Goal: Information Seeking & Learning: Learn about a topic

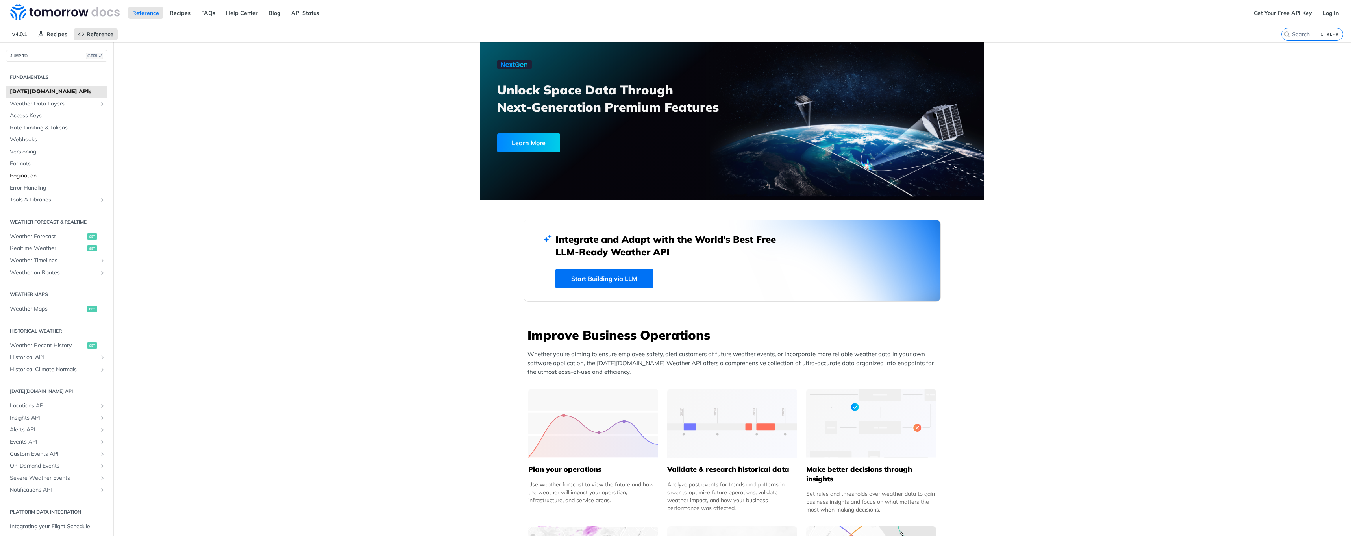
scroll to position [39, 0]
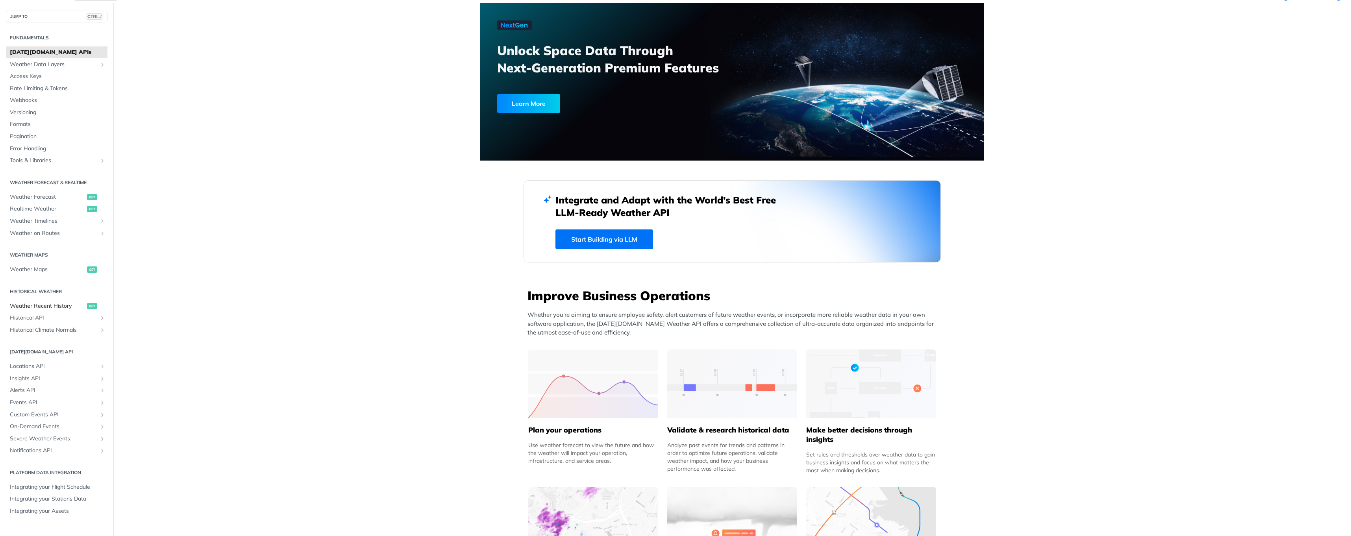
click at [49, 307] on span "Weather Recent History" at bounding box center [47, 306] width 75 height 8
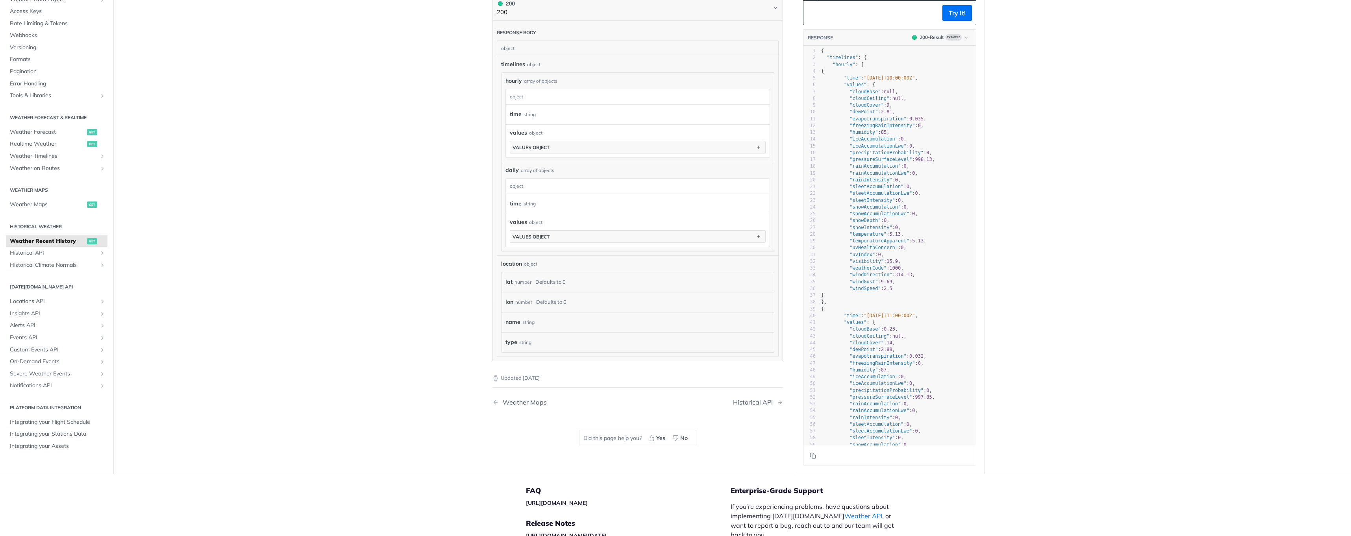
scroll to position [373, 0]
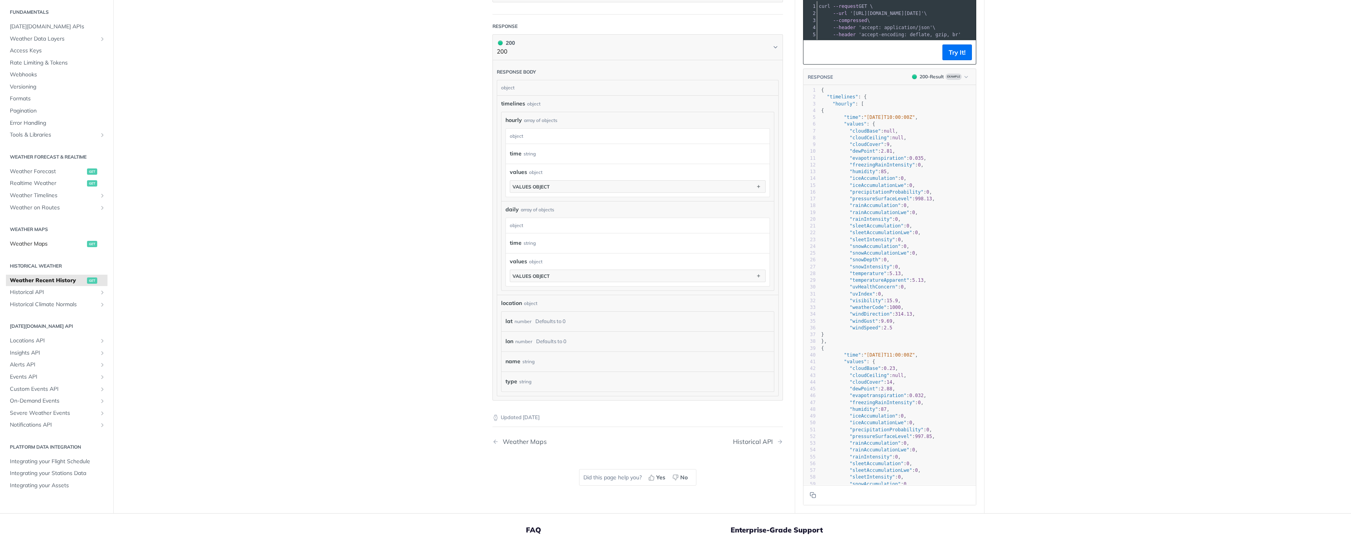
click at [30, 241] on span "Weather Maps" at bounding box center [47, 244] width 75 height 8
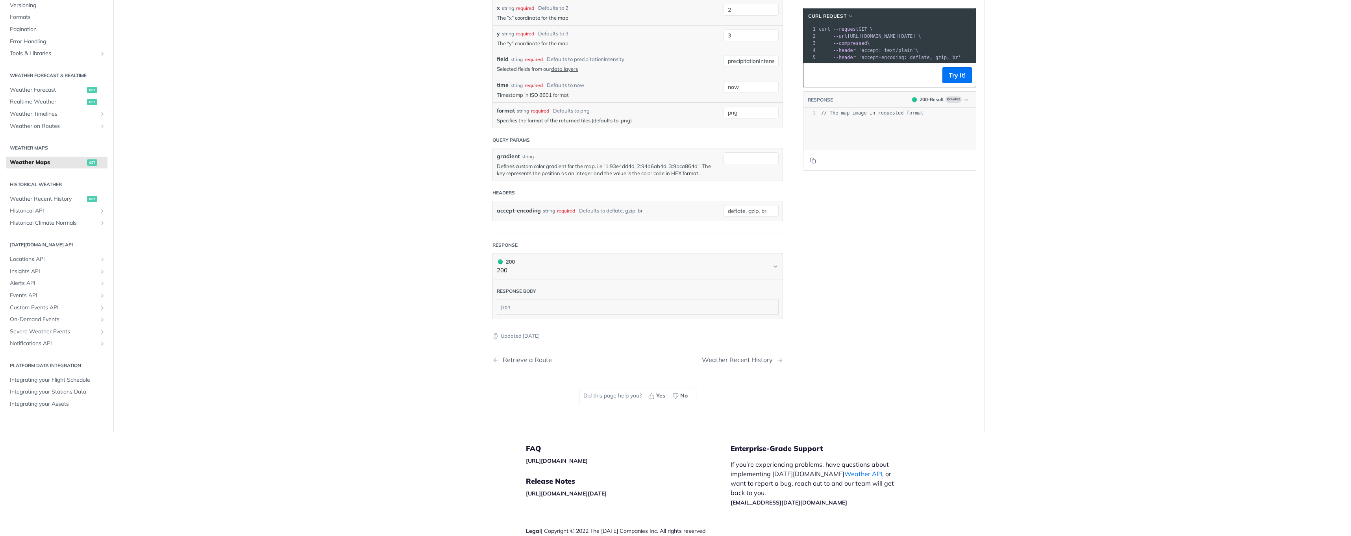
scroll to position [814, 0]
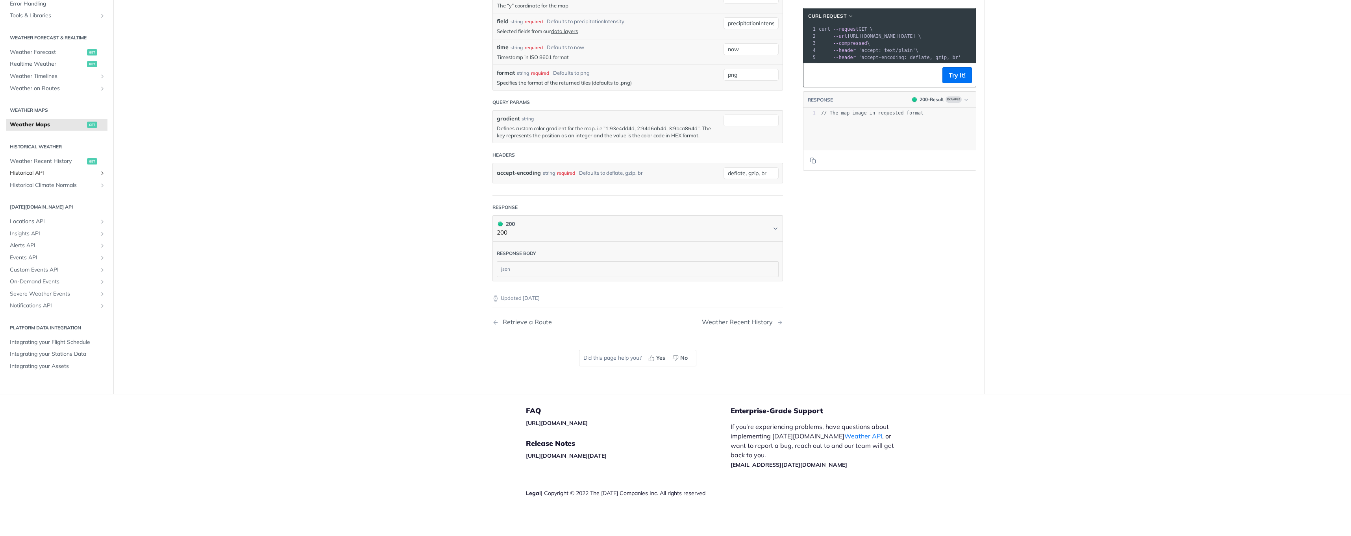
click at [26, 177] on span "Historical API" at bounding box center [53, 173] width 87 height 8
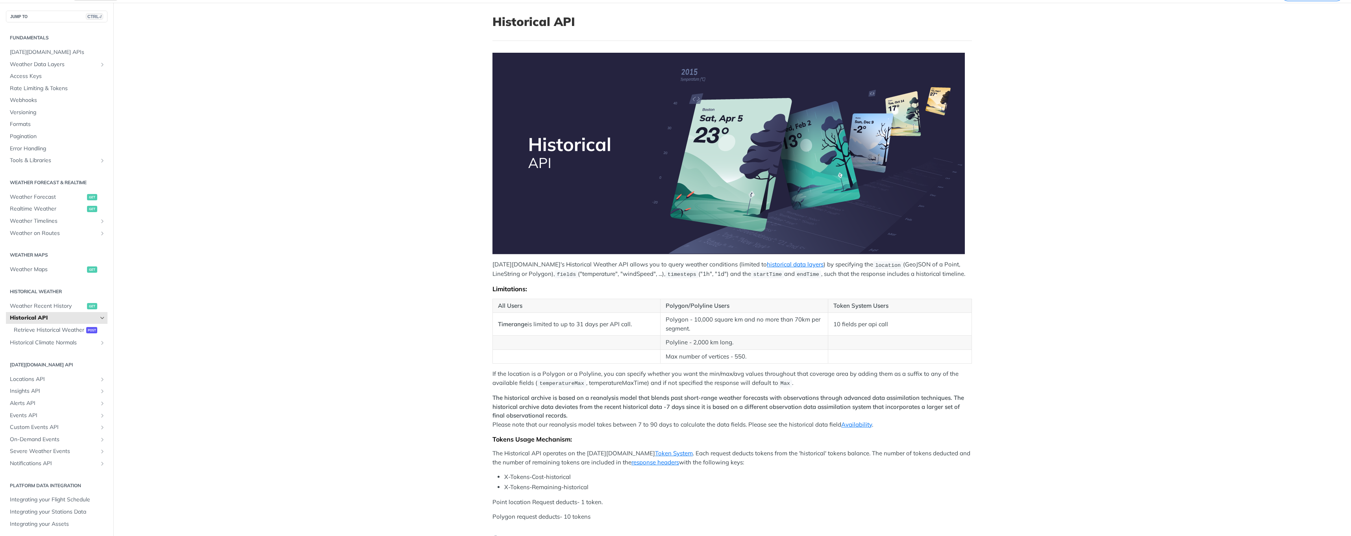
scroll to position [79, 0]
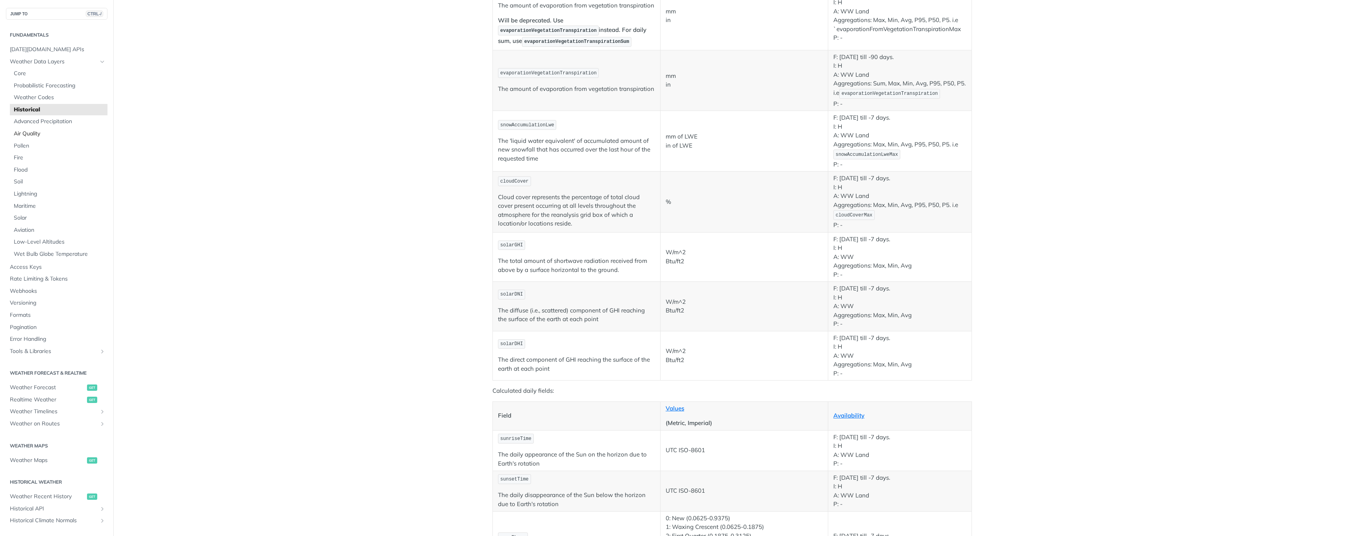
scroll to position [946, 0]
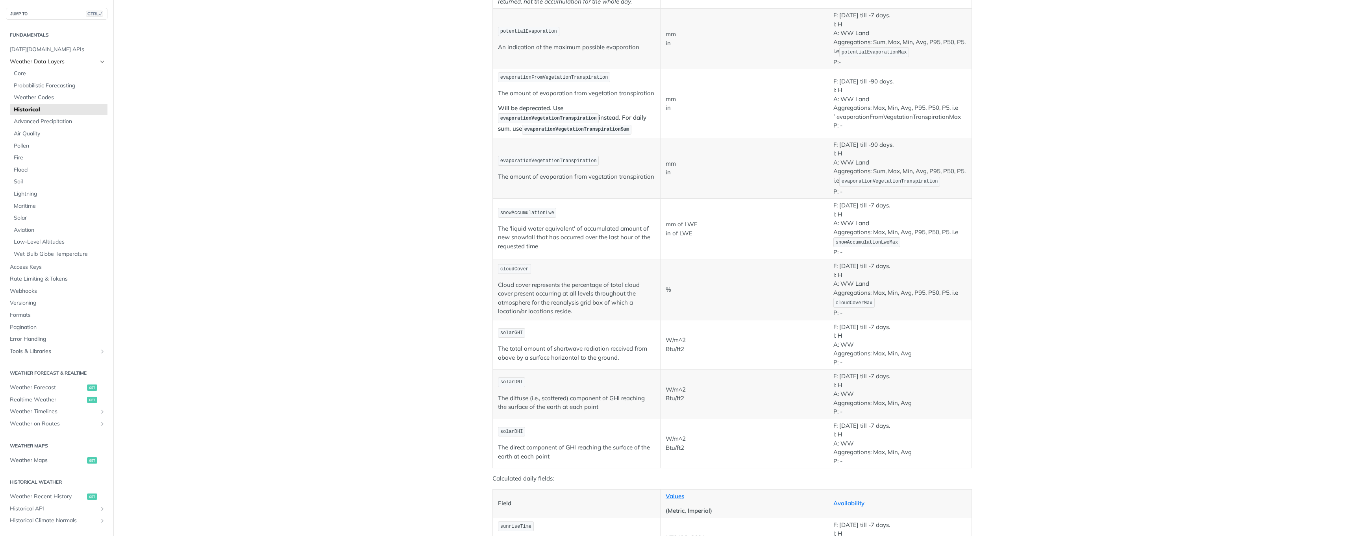
click at [42, 63] on span "Weather Data Layers" at bounding box center [53, 62] width 87 height 8
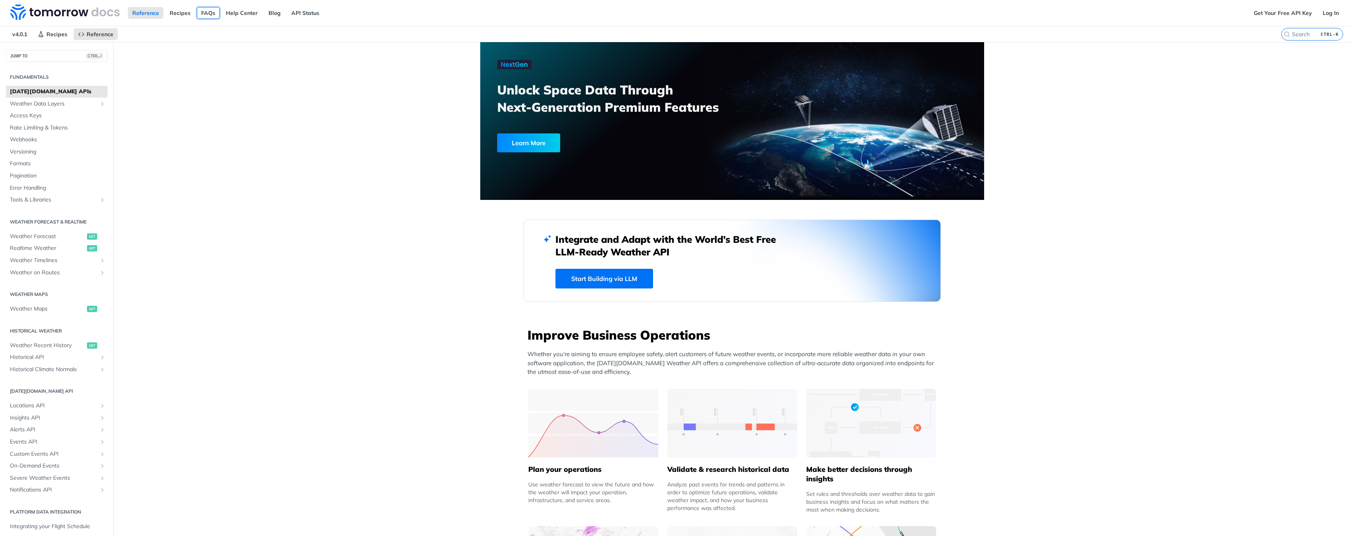
click at [206, 14] on link "FAQs" at bounding box center [208, 13] width 23 height 12
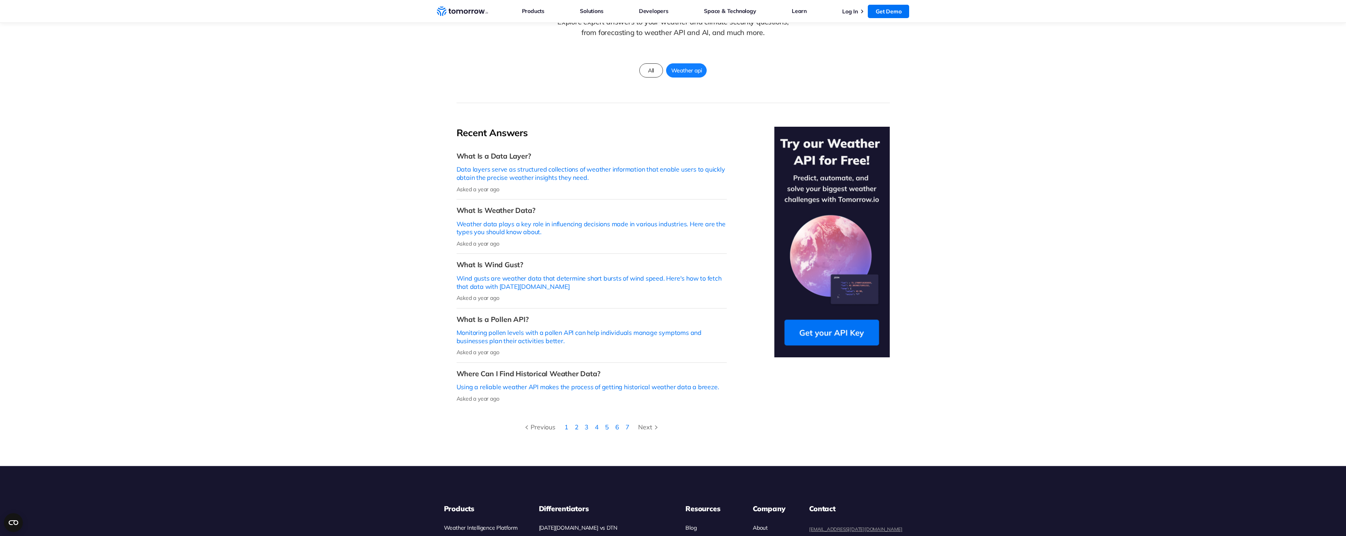
scroll to position [118, 0]
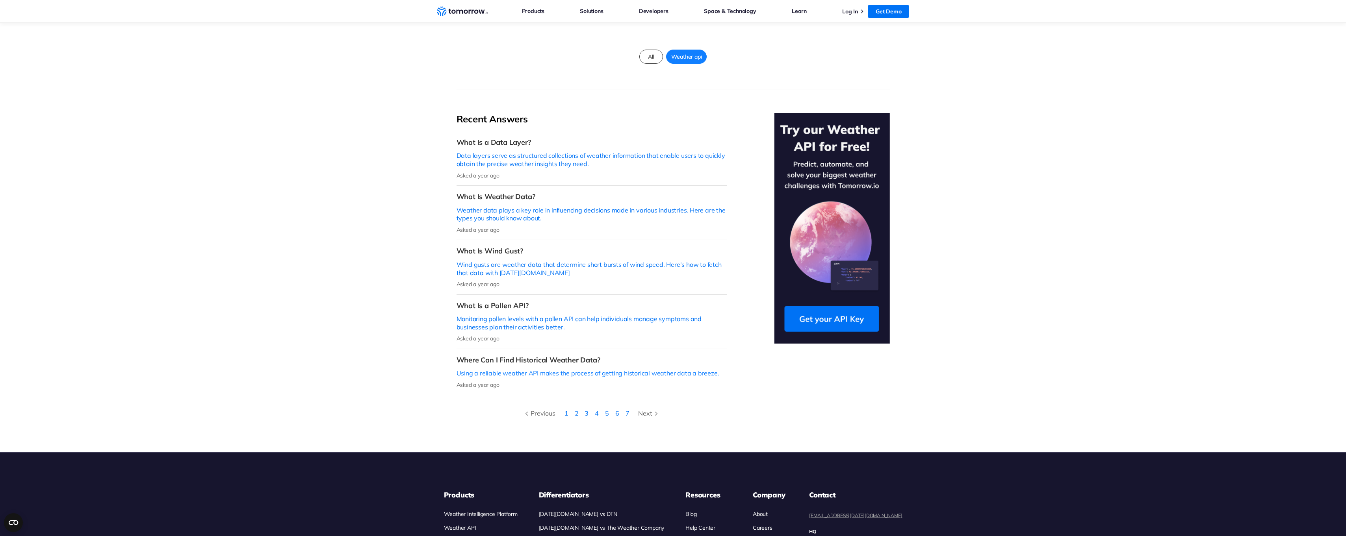
click at [555, 369] on p "Using a reliable weather API makes the process of getting historical weather da…" at bounding box center [591, 373] width 270 height 8
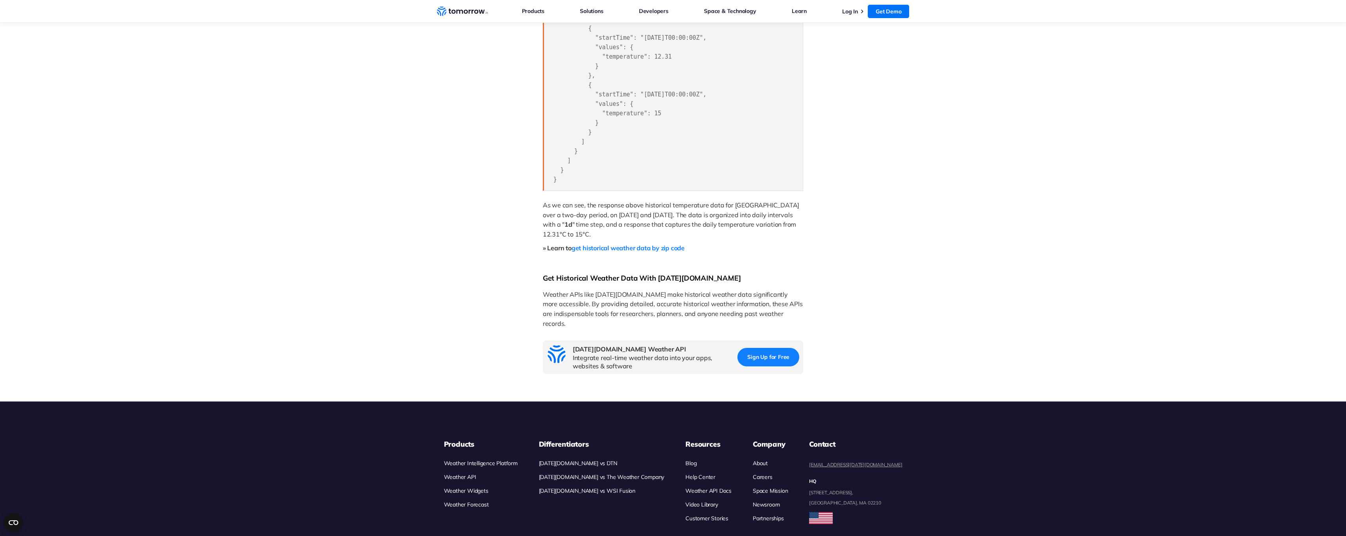
scroll to position [1063, 0]
click at [623, 244] on span "get historical weather data by zip code" at bounding box center [627, 248] width 113 height 8
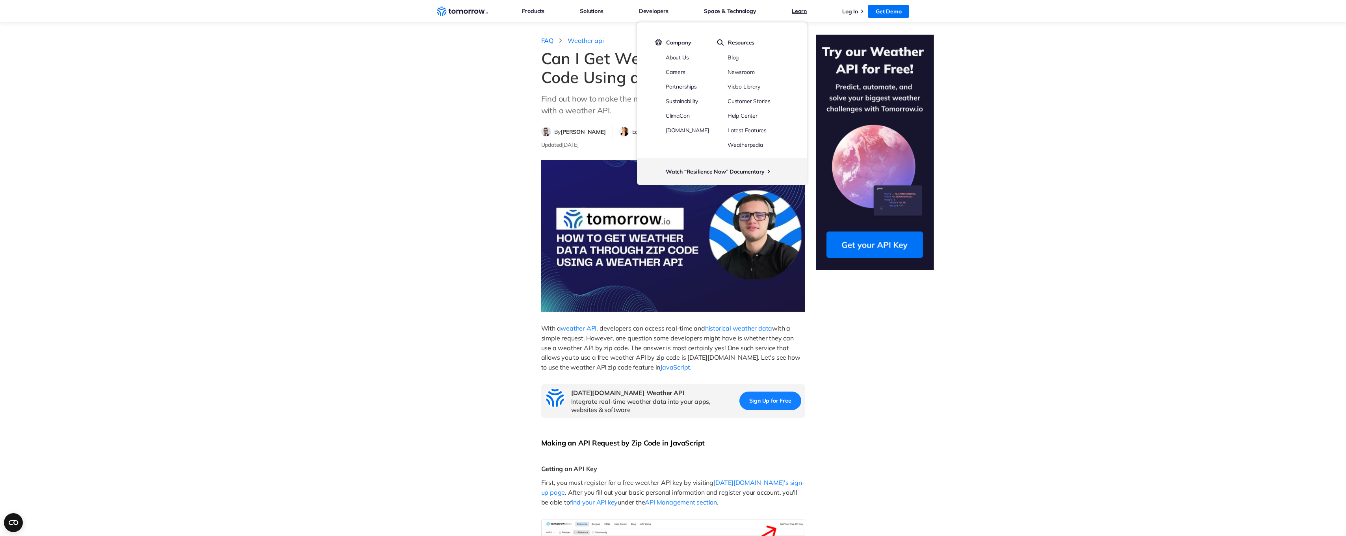
click at [801, 12] on link "Learn" at bounding box center [798, 11] width 15 height 10
